Goal: Task Accomplishment & Management: Complete application form

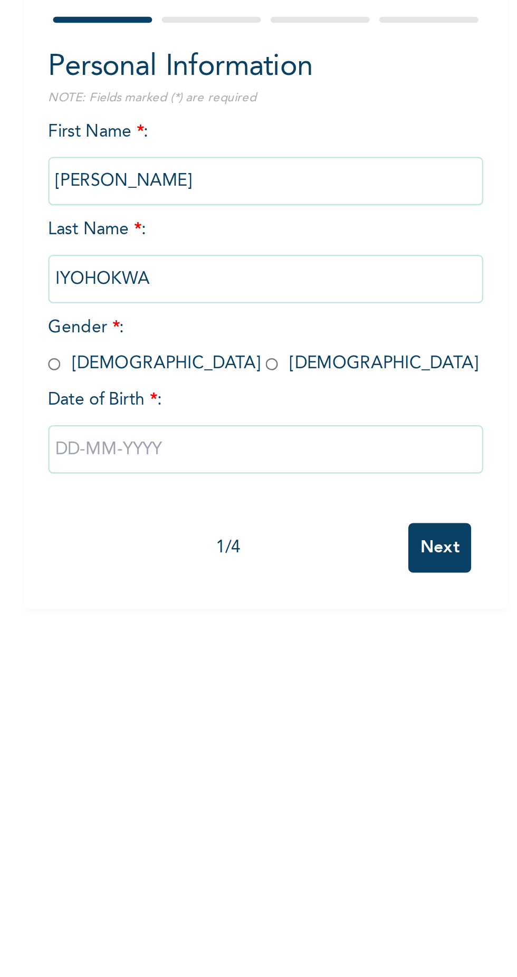
click at [111, 254] on input "radio" at bounding box center [110, 256] width 5 height 10
radio input "true"
click at [155, 288] on input "text" at bounding box center [203, 293] width 190 height 21
select select "8"
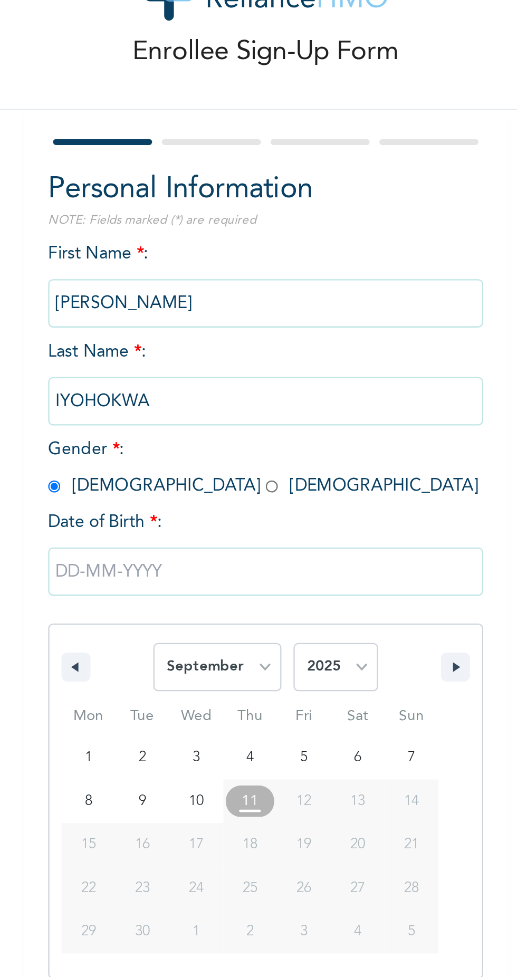
click at [238, 335] on select "2025 2024 2023 2022 2021 2020 2019 2018 2017 2016 2015 2014 2013 2012 2011 2010…" at bounding box center [233, 335] width 37 height 21
select select "1979"
click at [196, 335] on select "January February March April May June July August September October November De…" at bounding box center [182, 335] width 56 height 21
select select "3"
type input "[DATE]"
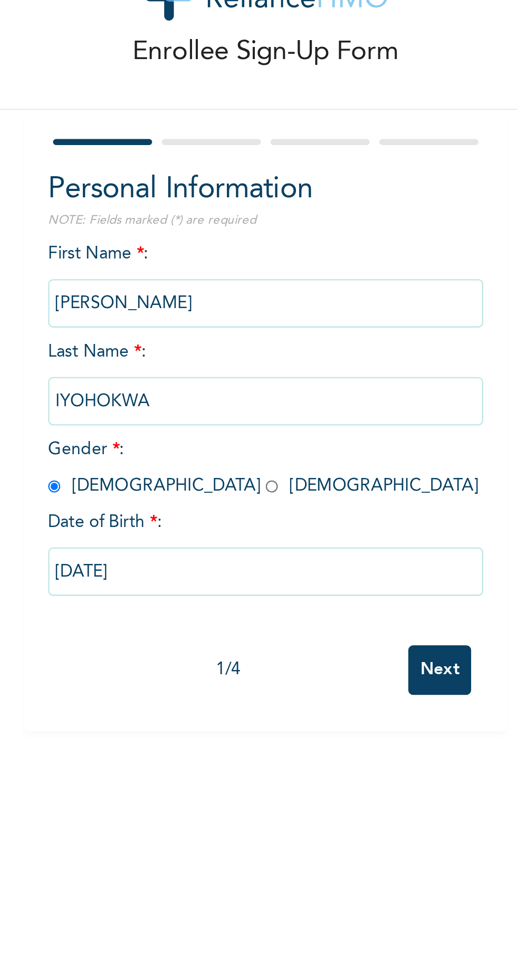
click at [280, 337] on input "Next" at bounding box center [278, 337] width 27 height 22
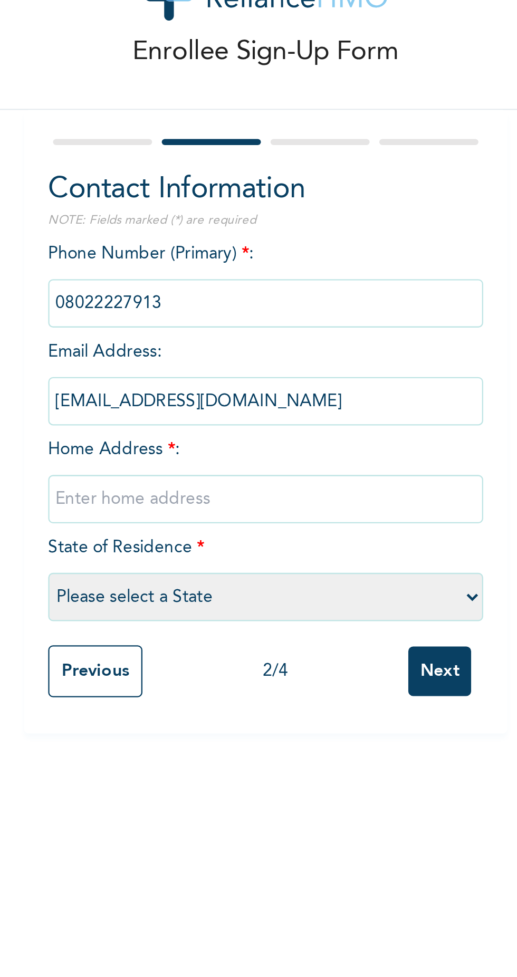
click at [172, 262] on input "text" at bounding box center [203, 261] width 190 height 21
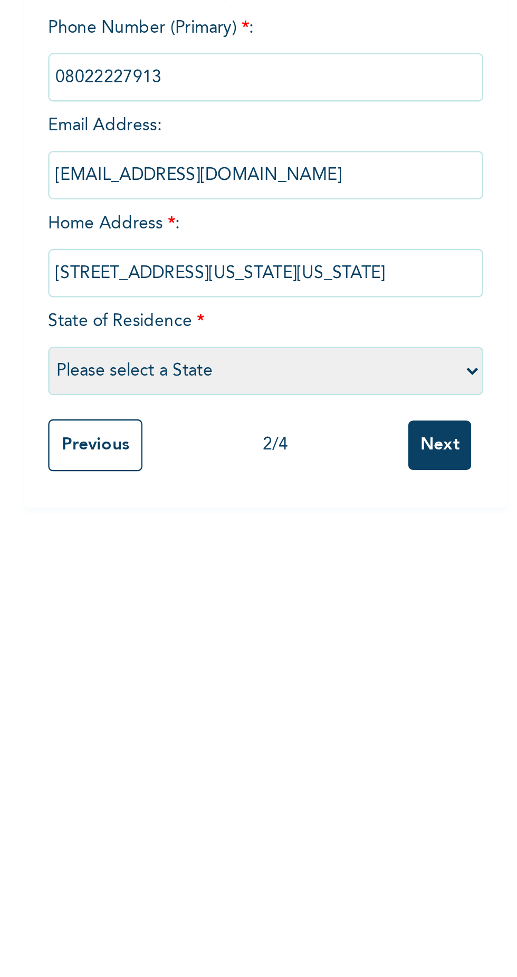
type input "[STREET_ADDRESS][US_STATE][US_STATE]"
click at [261, 307] on select "Please select a State [PERSON_NAME] (FCT) [PERSON_NAME] Ibom [GEOGRAPHIC_DATA] …" at bounding box center [203, 304] width 190 height 21
select select "15"
click at [278, 337] on input "Next" at bounding box center [278, 337] width 27 height 22
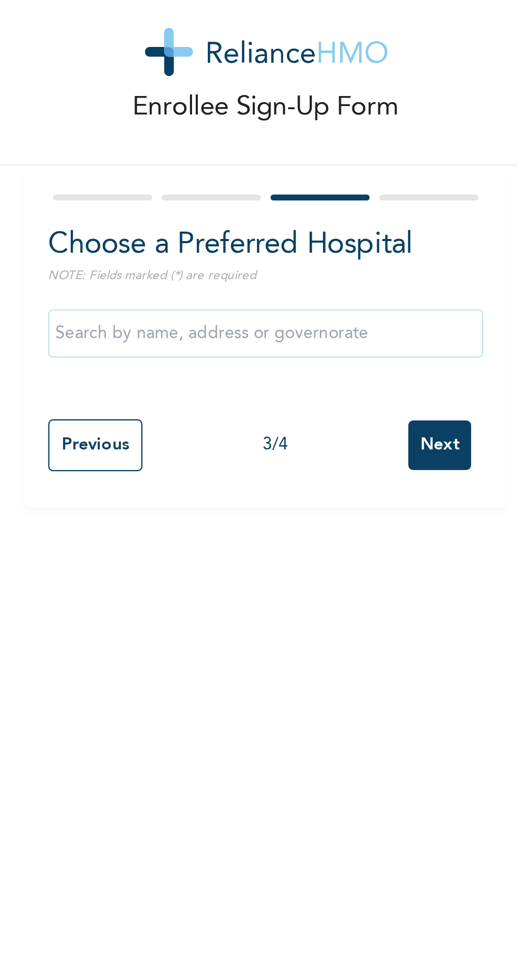
click at [275, 168] on input "text" at bounding box center [203, 165] width 190 height 21
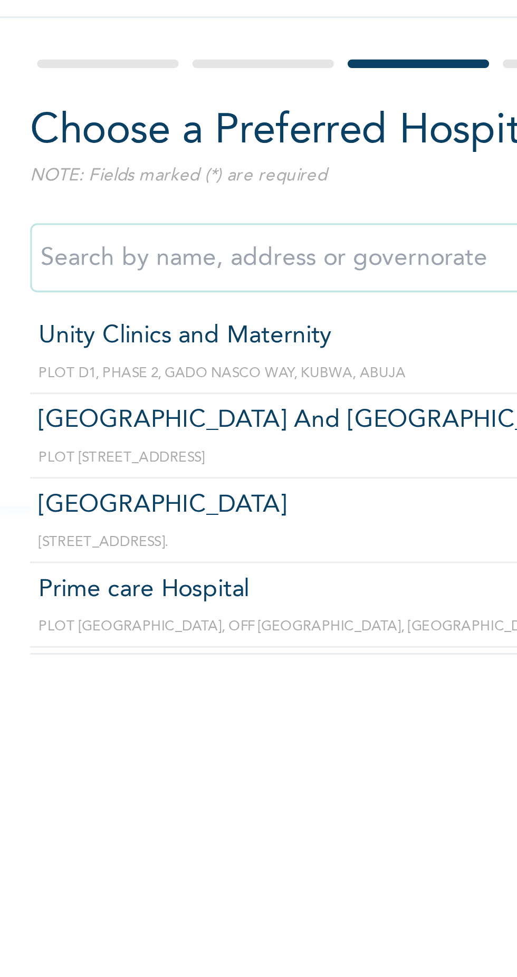
type input "Prime care Hospital"
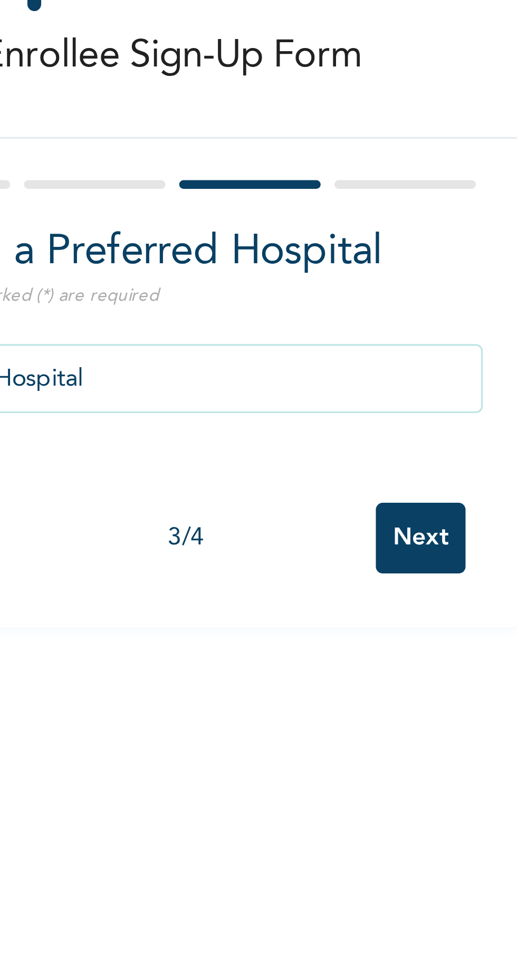
click at [280, 214] on input "Next" at bounding box center [278, 214] width 27 height 22
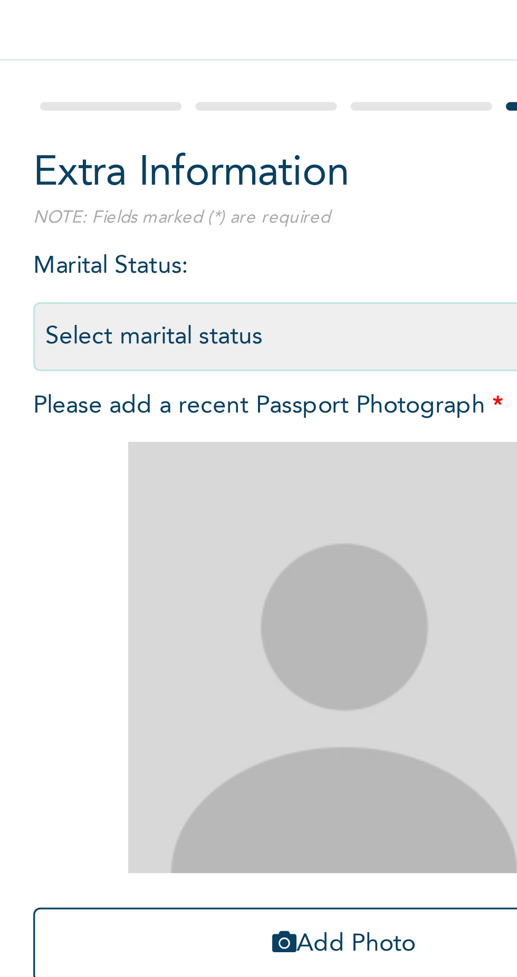
click at [208, 178] on select "Select marital status [DEMOGRAPHIC_DATA] Married [DEMOGRAPHIC_DATA] Widow/[DEMO…" at bounding box center [203, 176] width 190 height 21
select select "1"
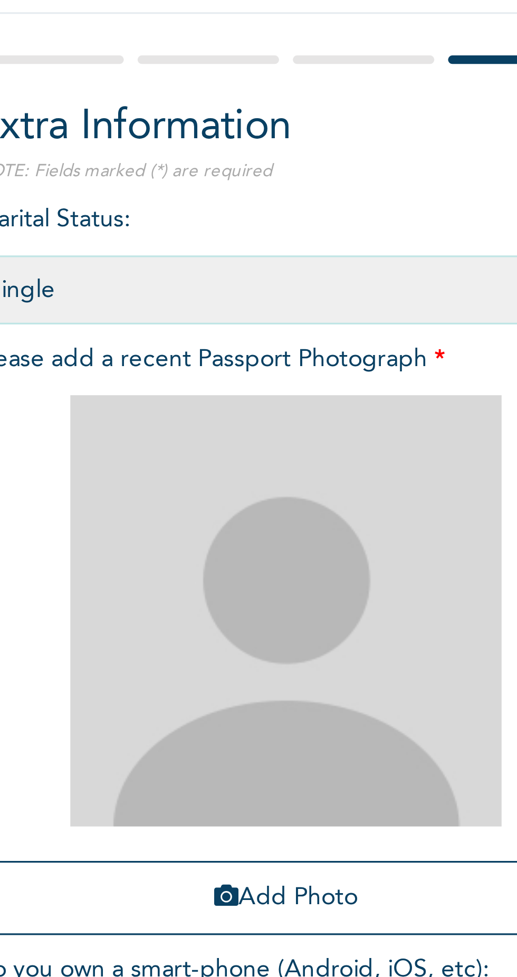
click at [218, 358] on button "Add Photo" at bounding box center [203, 362] width 190 height 23
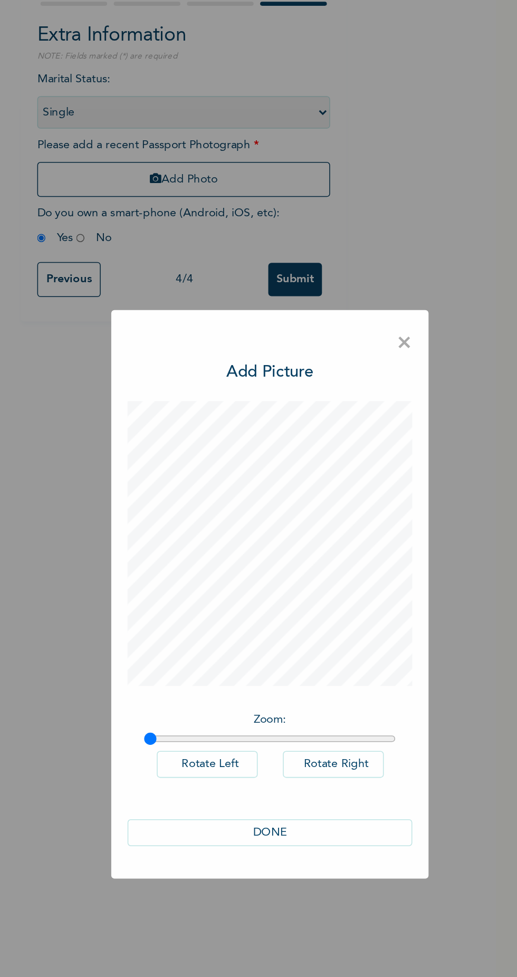
click at [302, 652] on button "DONE" at bounding box center [258, 643] width 185 height 17
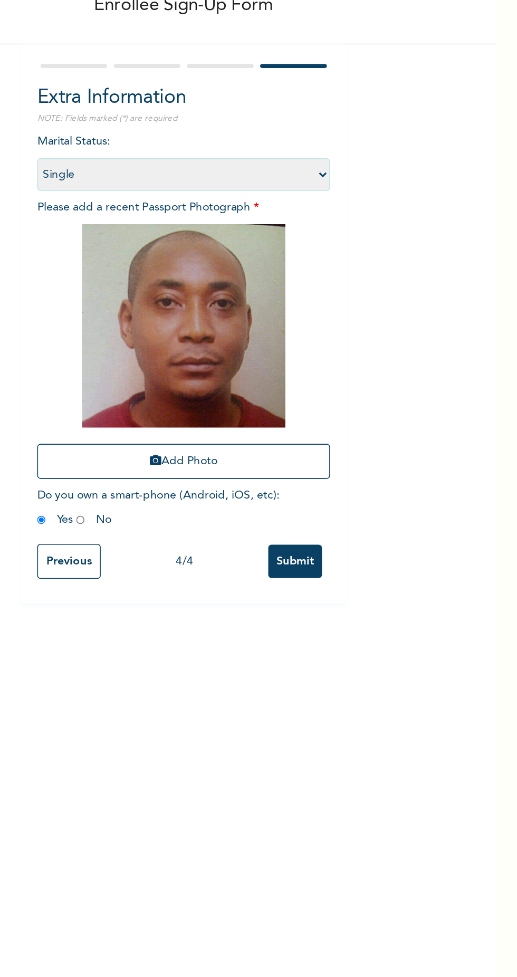
click at [282, 428] on input "Submit" at bounding box center [275, 427] width 35 height 22
